Goal: Information Seeking & Learning: Learn about a topic

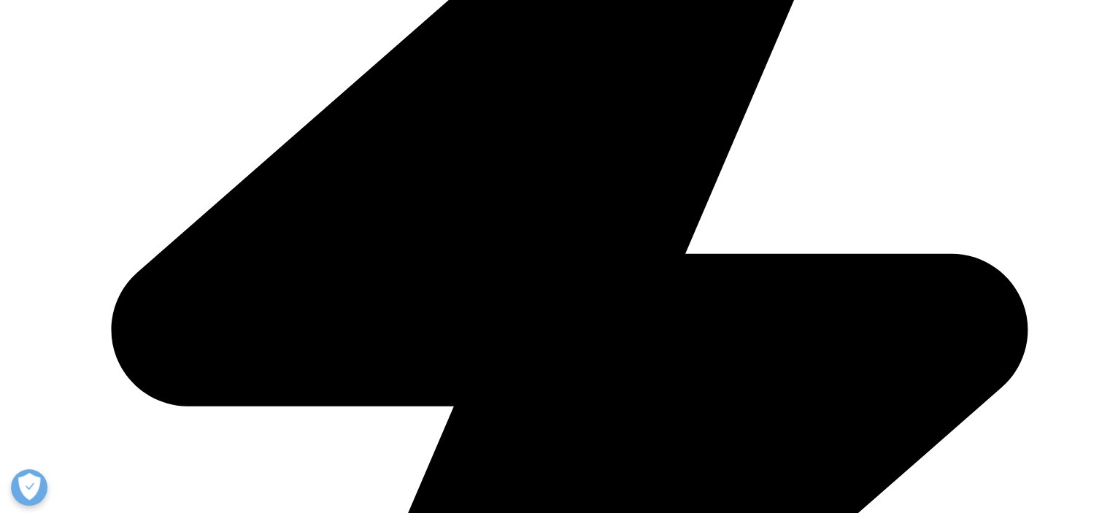
scroll to position [522, 0]
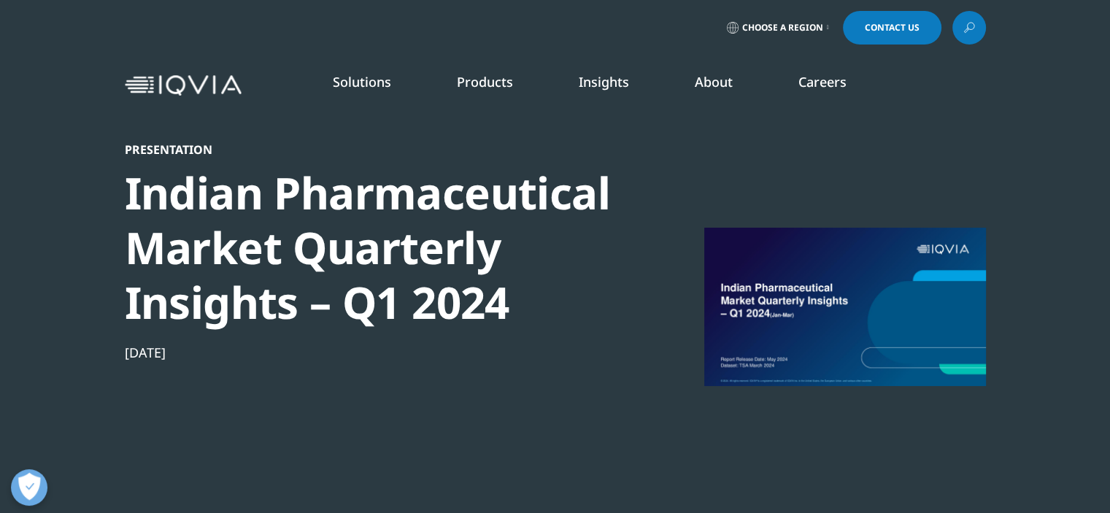
click at [289, 268] on link "SEE LATEST REPORTS" at bounding box center [368, 266] width 217 height 12
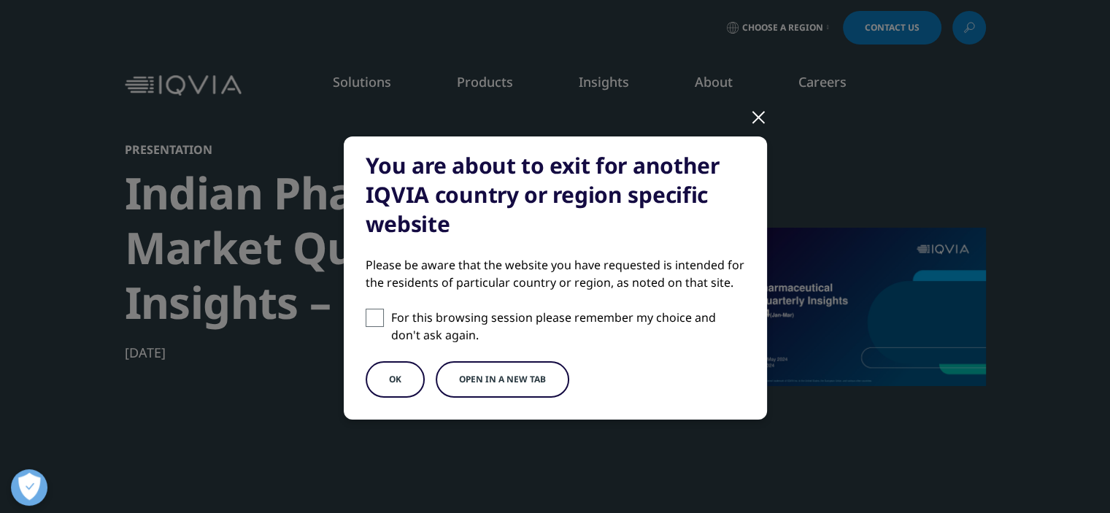
click at [454, 368] on button "Open in a new tab" at bounding box center [503, 379] width 134 height 36
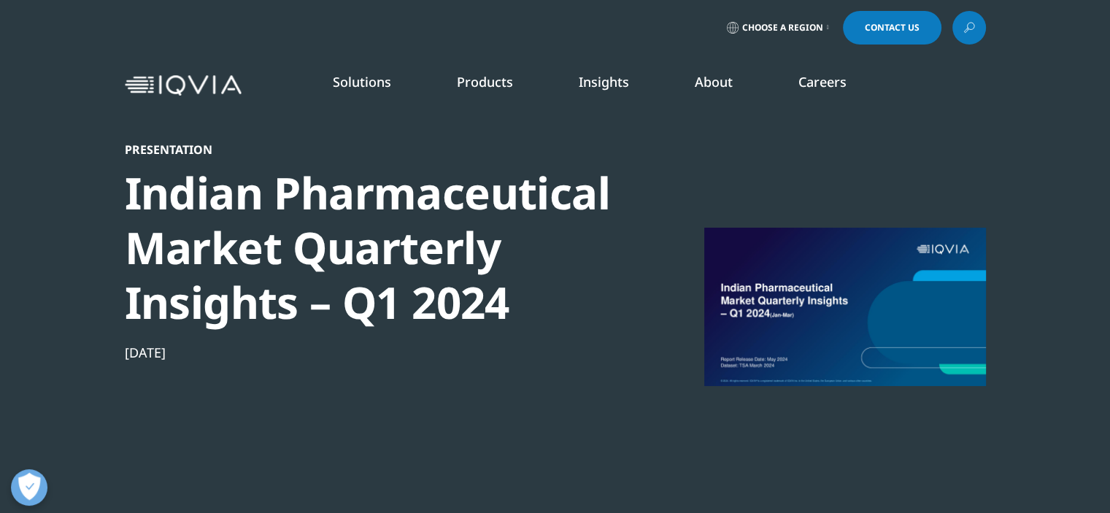
click at [578, 344] on link "READ MORE" at bounding box center [588, 344] width 166 height 12
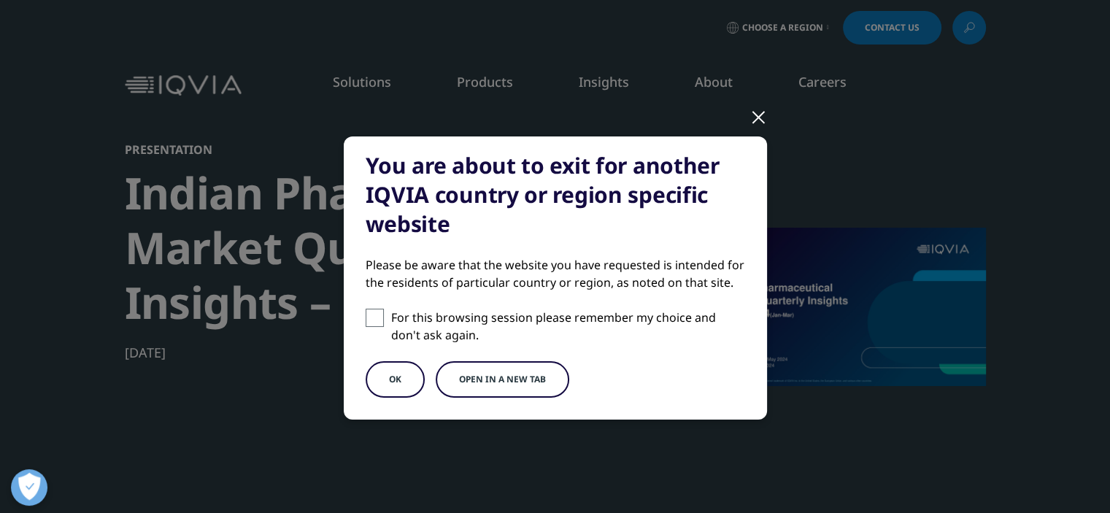
click at [742, 123] on div "You are about to exit for another IQVIA country or region specific website Plea…" at bounding box center [555, 290] width 861 height 580
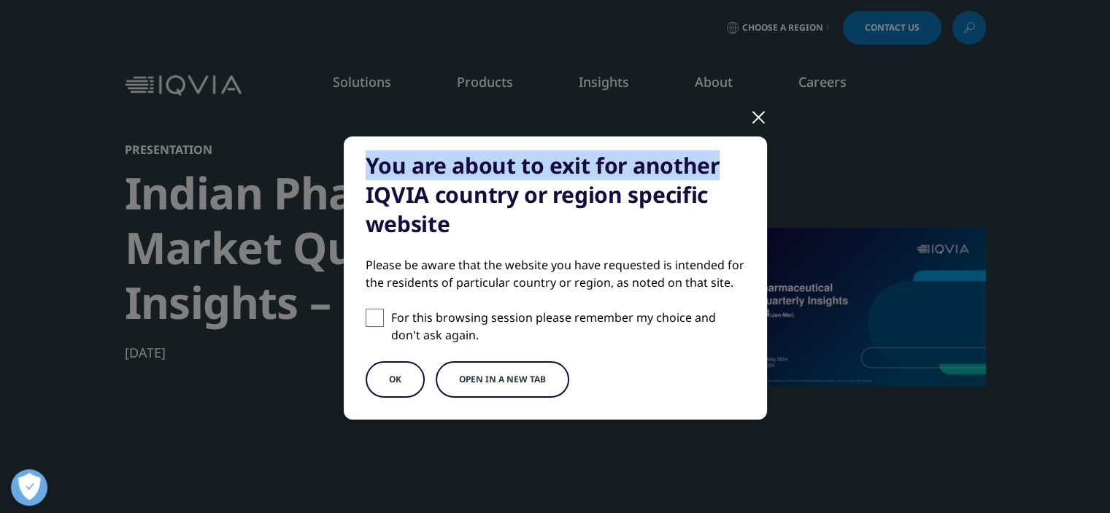
drag, startPoint x: 772, startPoint y: 112, endPoint x: 757, endPoint y: 113, distance: 15.4
click at [757, 113] on div "You are about to exit for another IQVIA country or region specific website Plea…" at bounding box center [555, 290] width 861 height 580
click at [757, 113] on div at bounding box center [758, 116] width 17 height 40
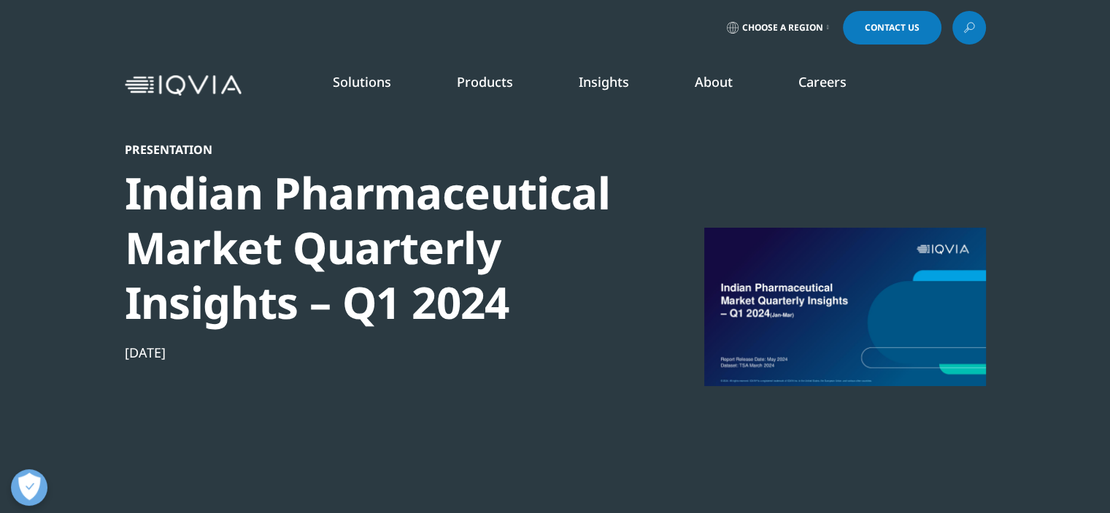
click at [800, 36] on link "Choose a Region" at bounding box center [778, 28] width 108 height 34
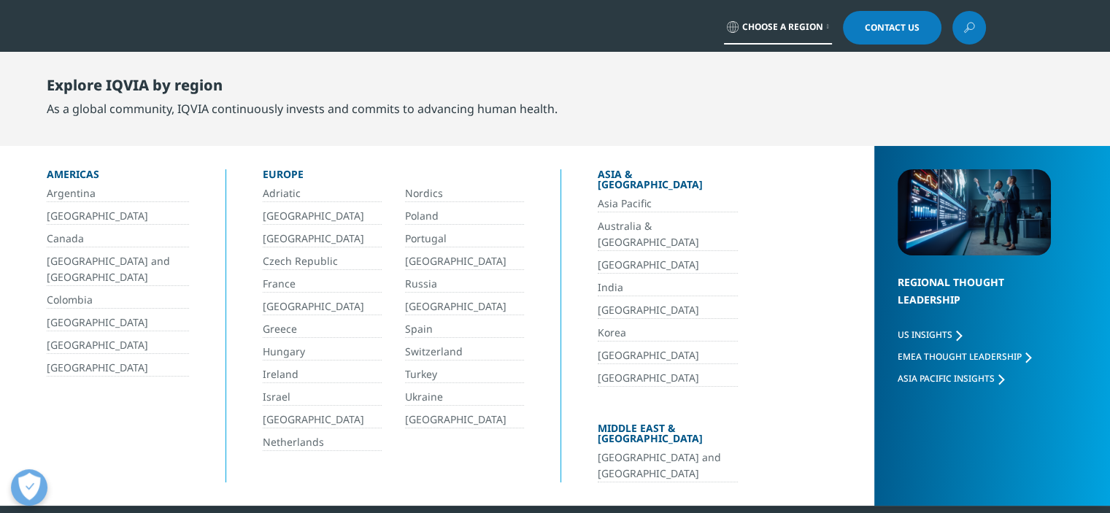
click at [608, 279] on link "India" at bounding box center [668, 287] width 140 height 17
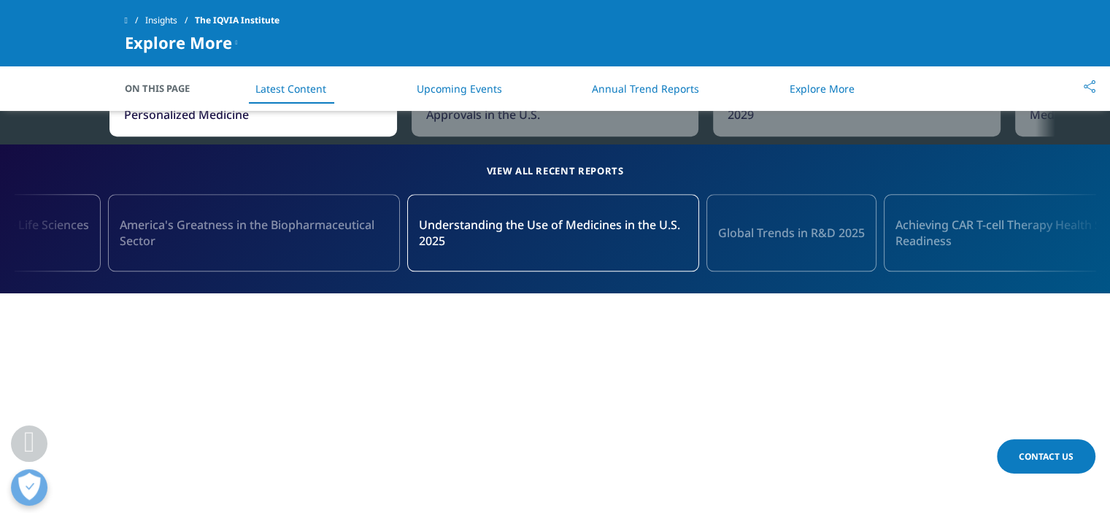
scroll to position [1542, 0]
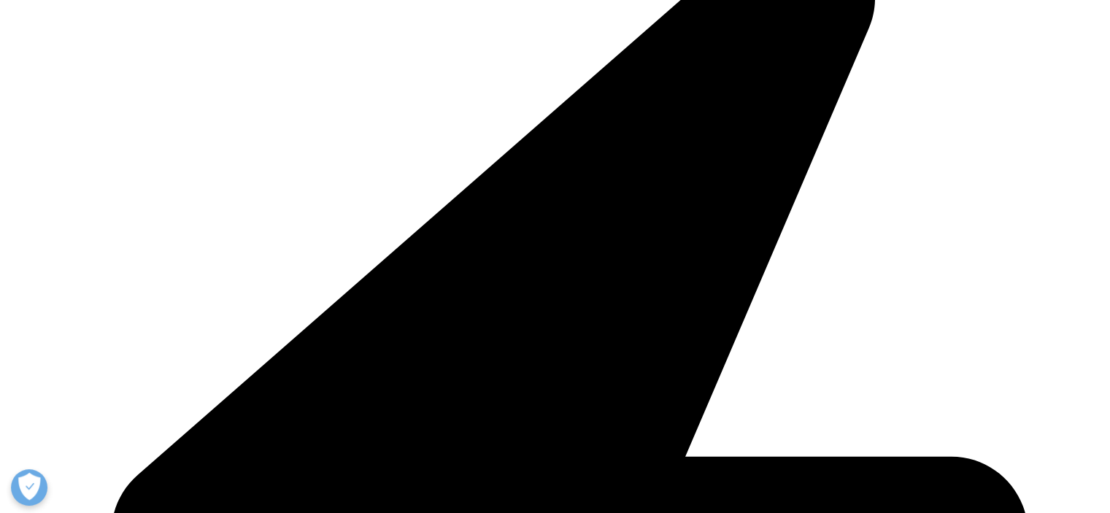
scroll to position [362, 0]
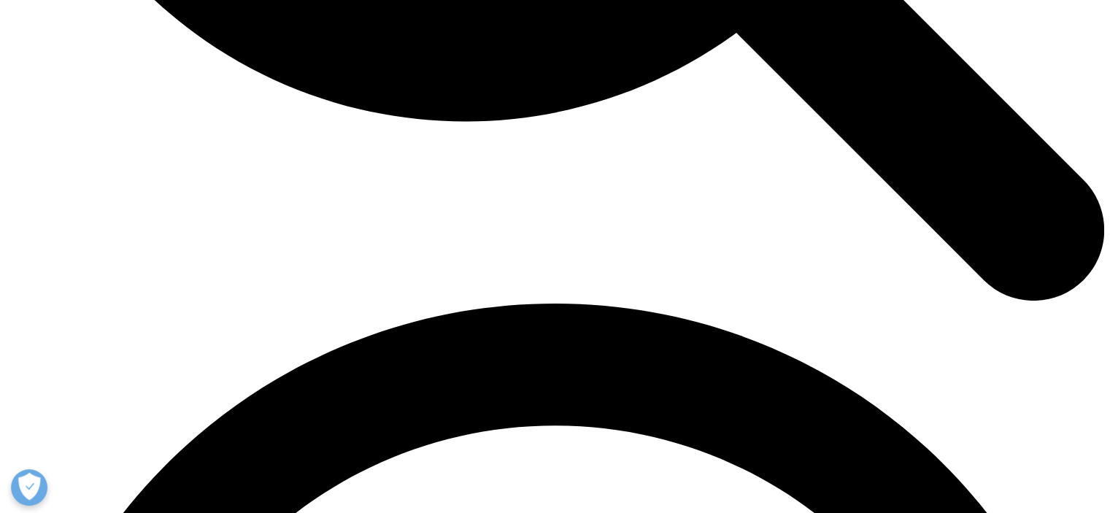
scroll to position [1918, 0]
